Goal: Find specific page/section: Find specific page/section

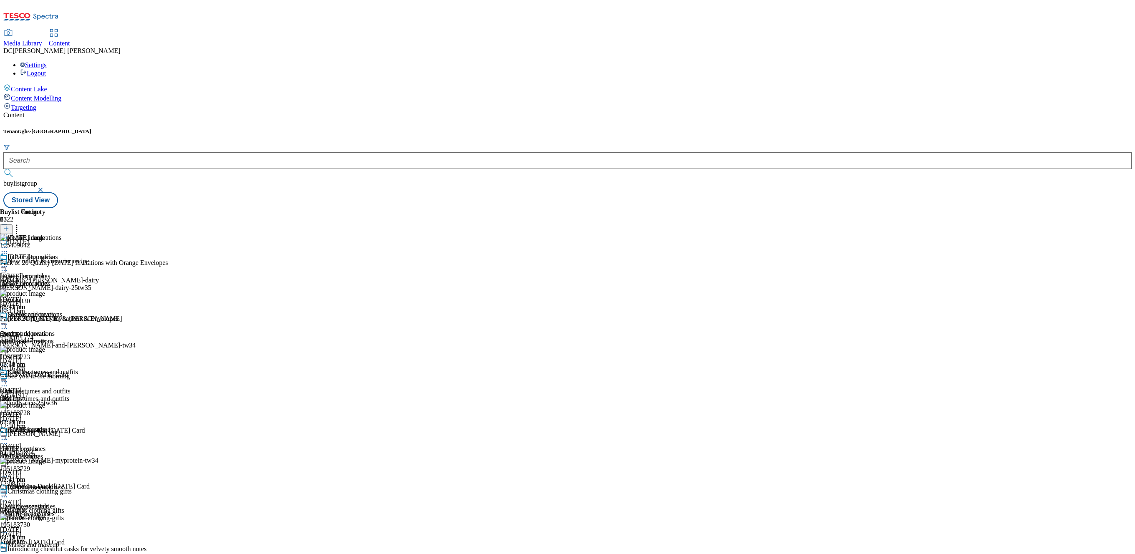
scroll to position [111, 0]
click at [42, 40] on span "Media Library" at bounding box center [22, 43] width 39 height 7
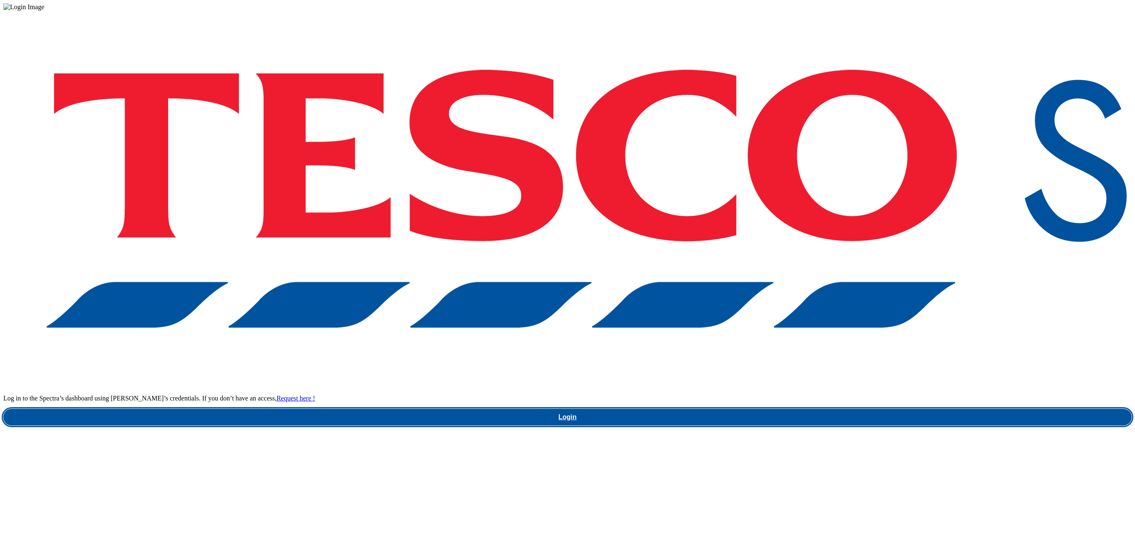
click at [906, 409] on link "Login" at bounding box center [567, 417] width 1128 height 17
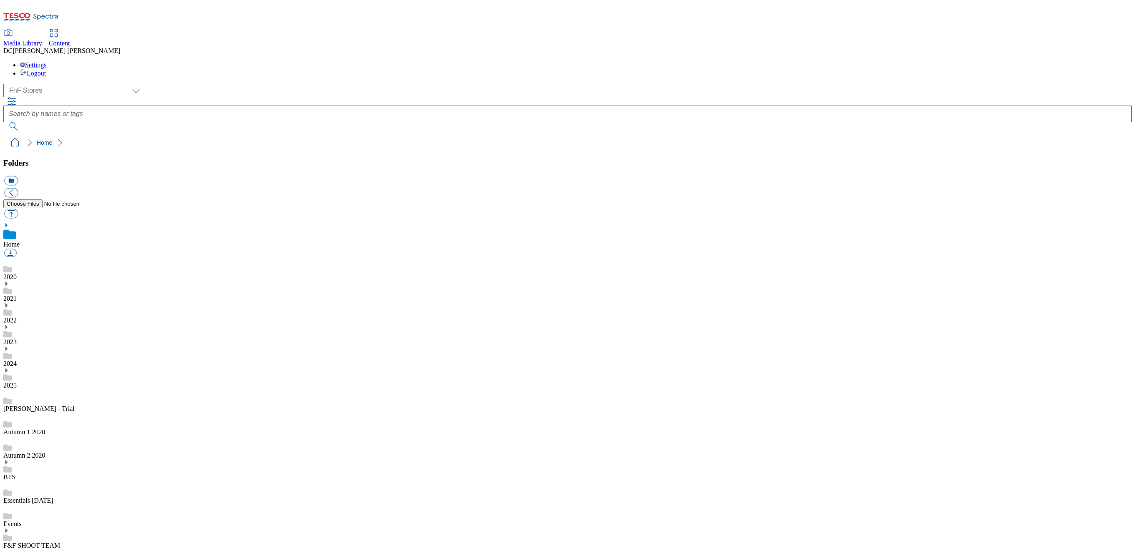
scroll to position [1, 0]
click at [72, 84] on div "( optional ) Dotcom UK FnF Stores GHS Marketing UK GHS Product UK Realfood FnF …" at bounding box center [567, 90] width 1128 height 13
click at [71, 84] on select "Dotcom UK FnF Stores GHS Marketing UK GHS Product UK Realfood" at bounding box center [74, 90] width 142 height 13
select select "flare-homepage"
click at [6, 84] on select "Dotcom UK FnF Stores GHS Marketing UK GHS Product UK Realfood" at bounding box center [74, 90] width 142 height 13
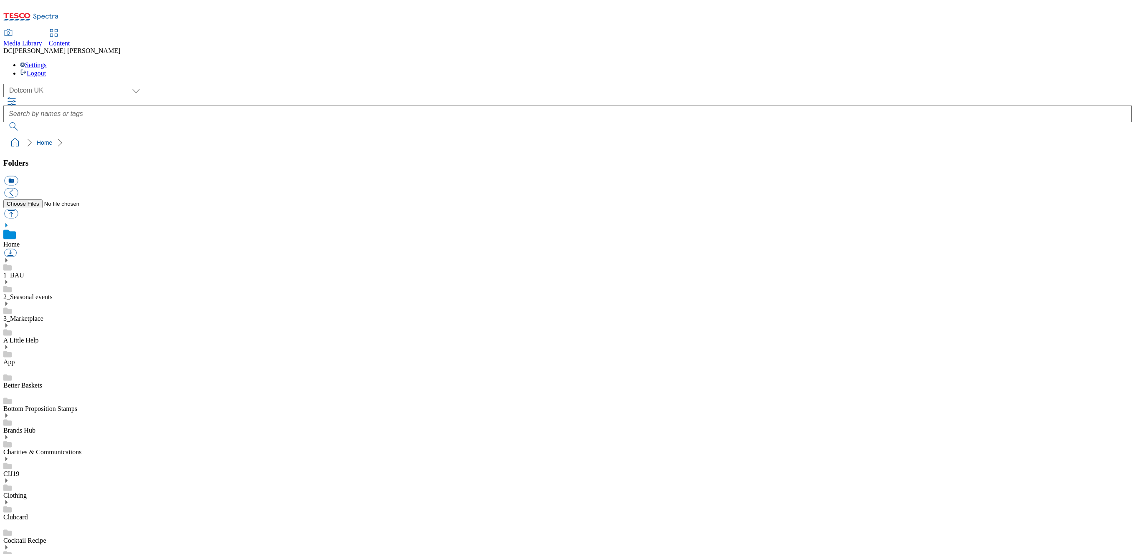
click at [24, 272] on link "1_BAU" at bounding box center [13, 275] width 21 height 7
